Goal: Task Accomplishment & Management: Complete application form

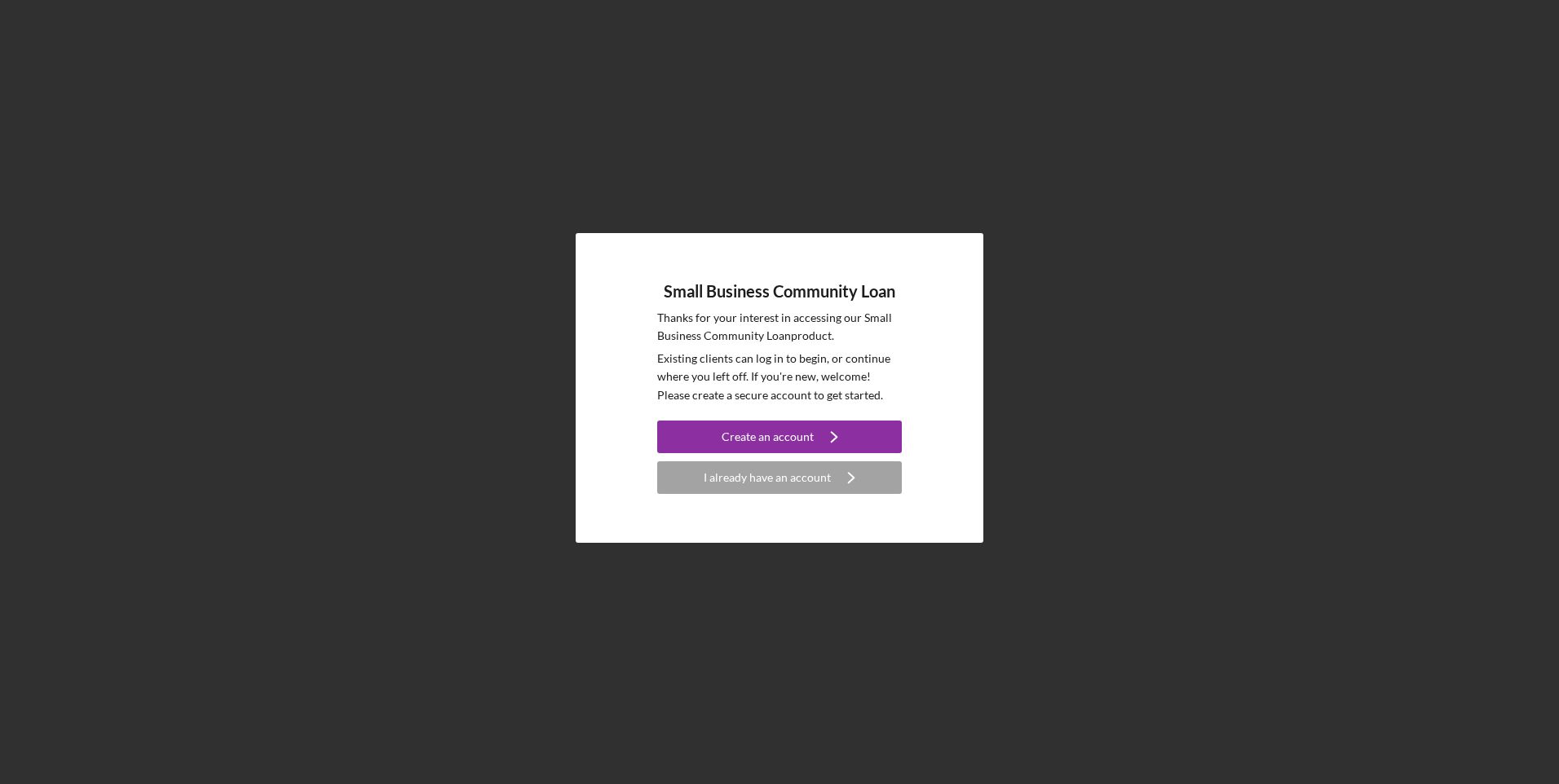
click at [800, 487] on div "I already have an account" at bounding box center [767, 478] width 127 height 33
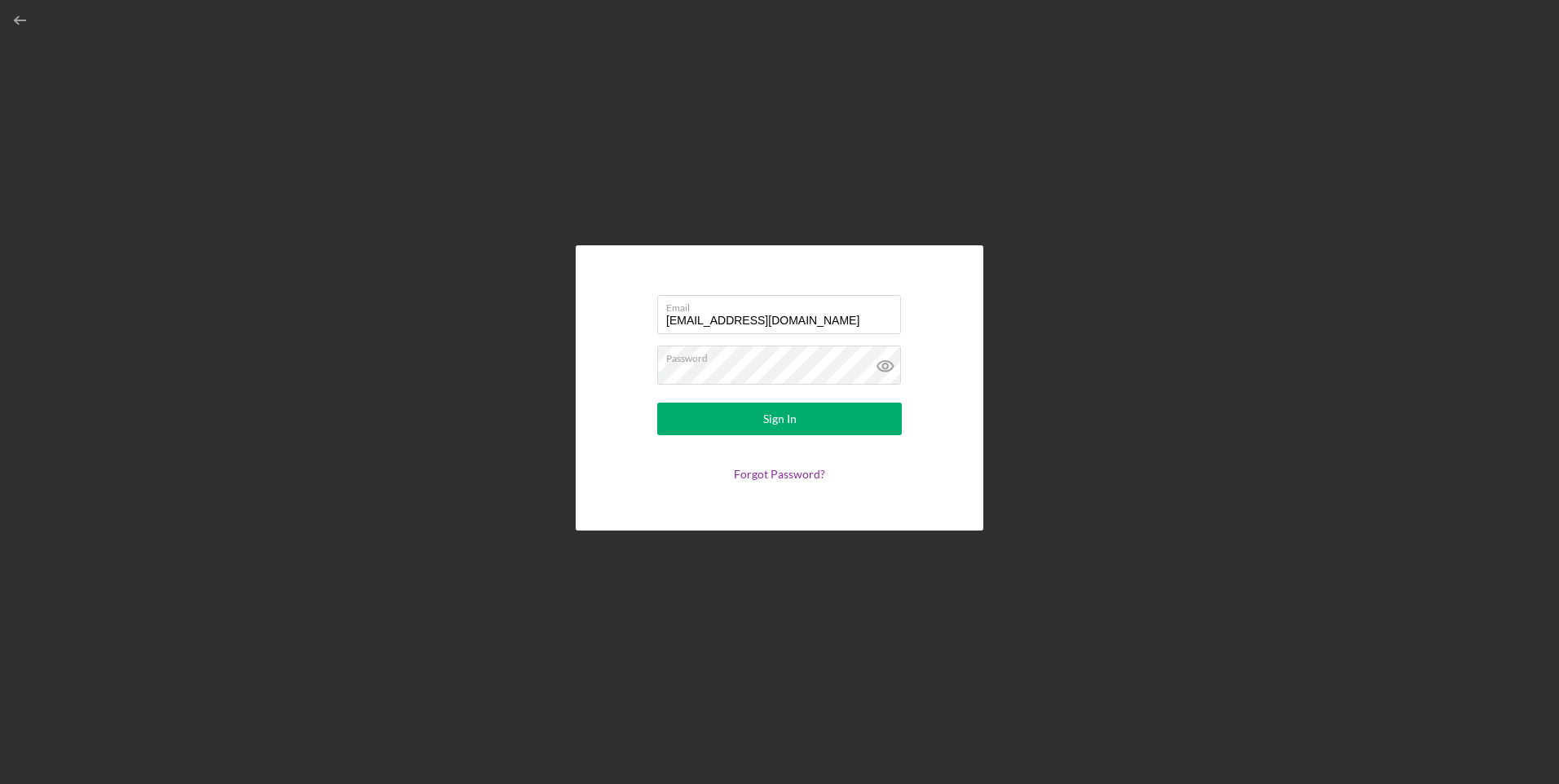
click at [757, 326] on input "[EMAIL_ADDRESS][DOMAIN_NAME]" at bounding box center [779, 315] width 244 height 39
type input "[EMAIL_ADDRESS][DOMAIN_NAME]"
click at [770, 417] on div "Sign In" at bounding box center [780, 419] width 34 height 33
